Goal: Information Seeking & Learning: Understand process/instructions

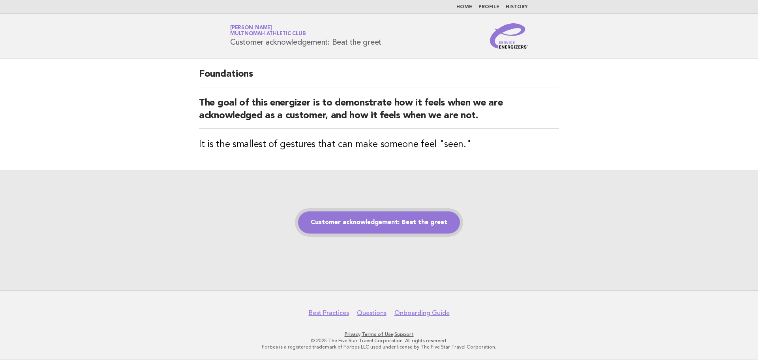
click at [412, 215] on link "Customer acknowledgement: Beat the greet" at bounding box center [379, 222] width 162 height 22
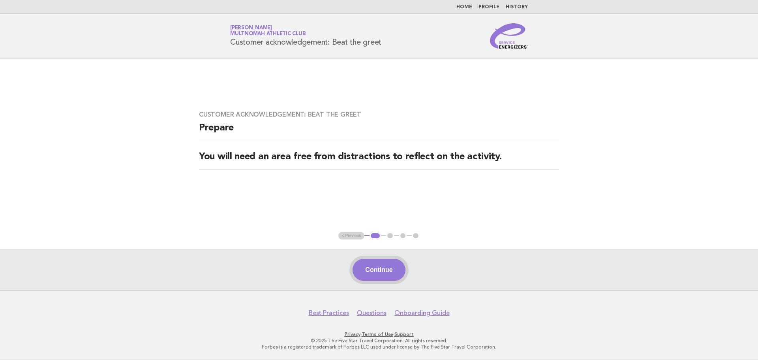
click at [389, 270] on button "Continue" at bounding box center [379, 270] width 53 height 22
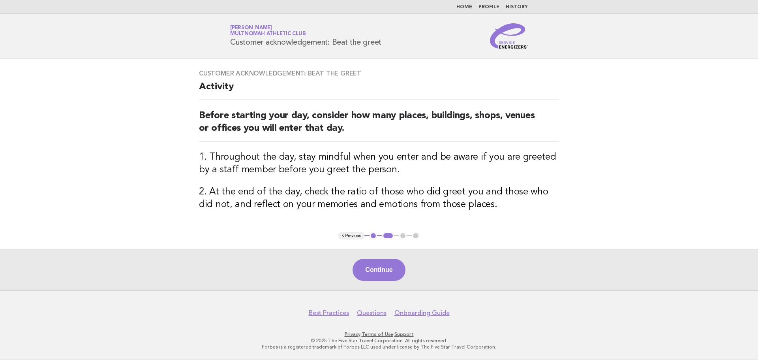
click at [389, 270] on button "Continue" at bounding box center [379, 270] width 53 height 22
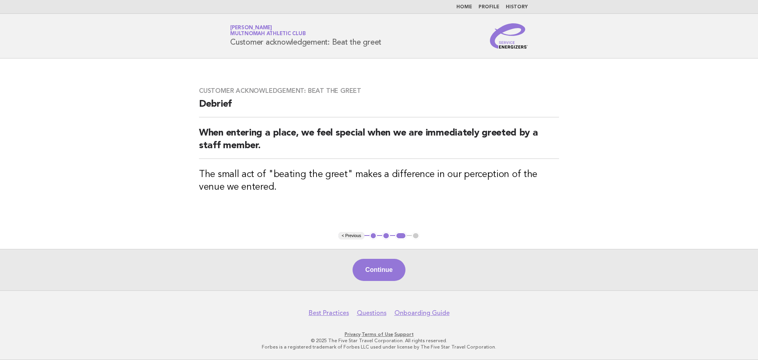
click at [389, 270] on button "Continue" at bounding box center [379, 270] width 53 height 22
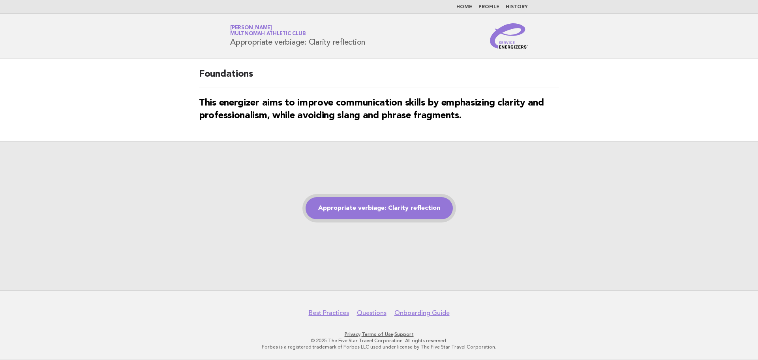
click at [382, 202] on link "Appropriate verbiage: Clarity reflection" at bounding box center [379, 208] width 147 height 22
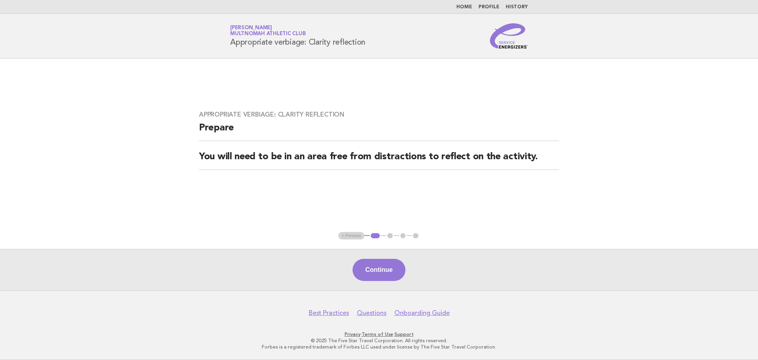
click at [382, 269] on button "Continue" at bounding box center [379, 270] width 53 height 22
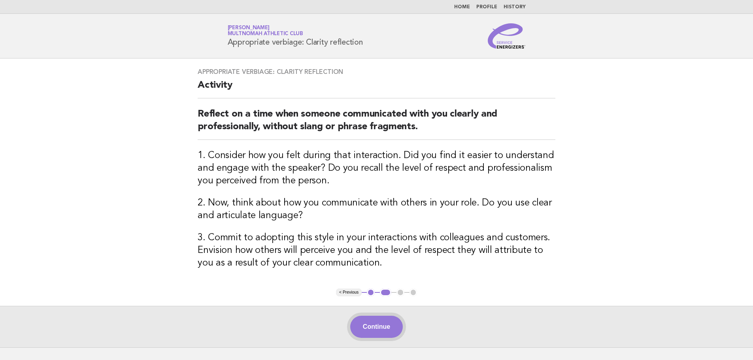
click at [389, 329] on button "Continue" at bounding box center [376, 327] width 53 height 22
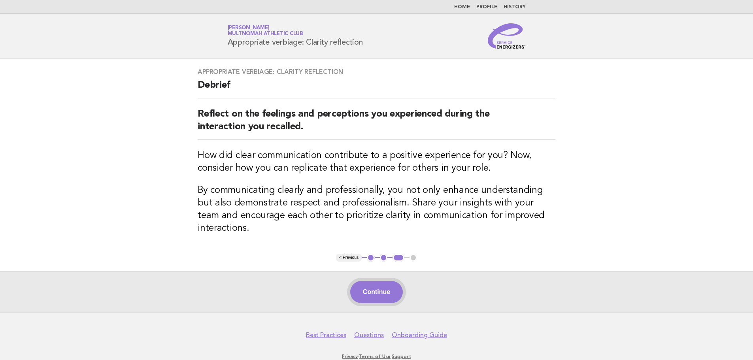
click at [388, 281] on button "Continue" at bounding box center [376, 292] width 53 height 22
